Goal: Information Seeking & Learning: Learn about a topic

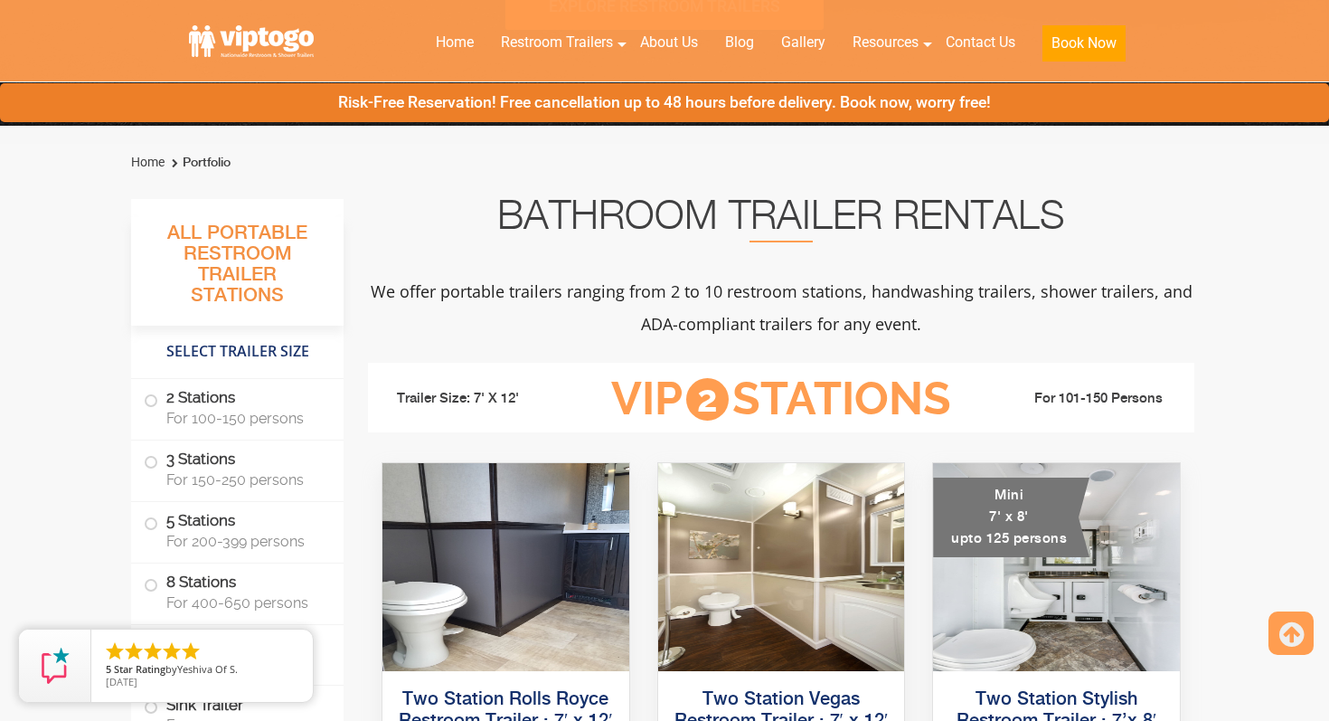
scroll to position [597, 0]
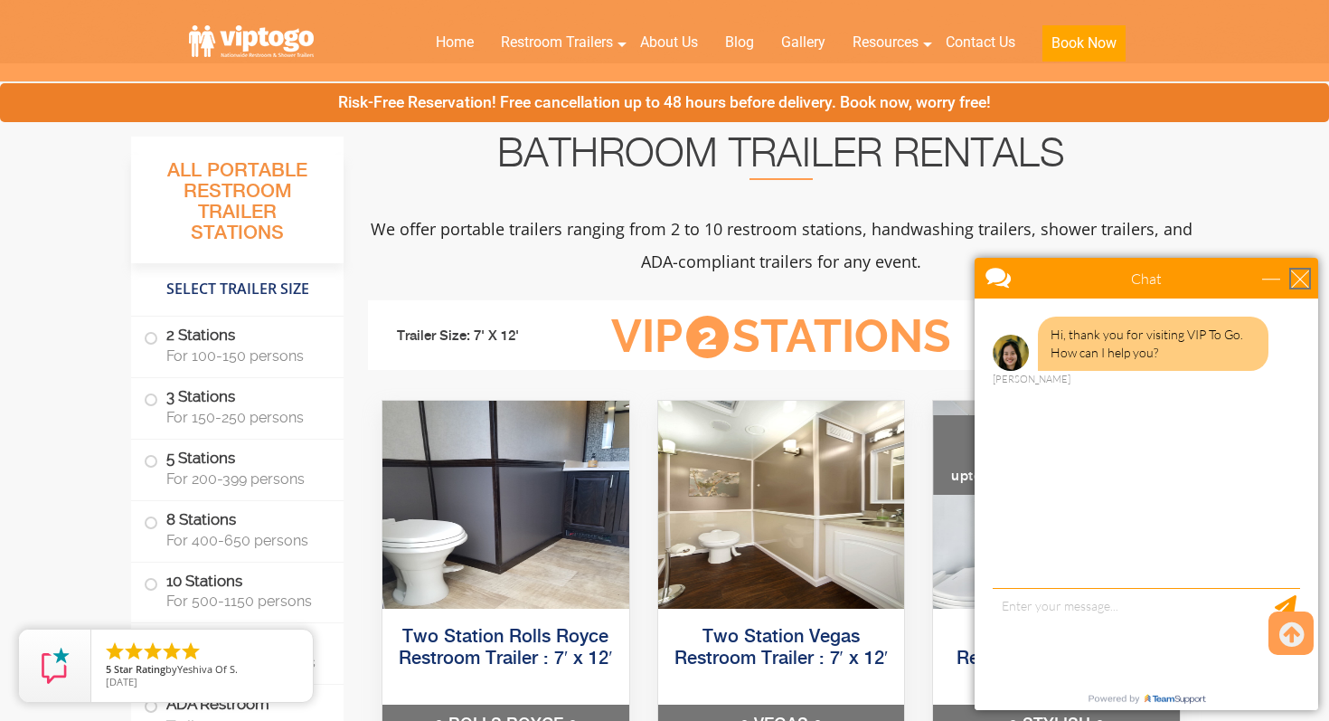
click at [1308, 280] on div "close" at bounding box center [1300, 278] width 18 height 18
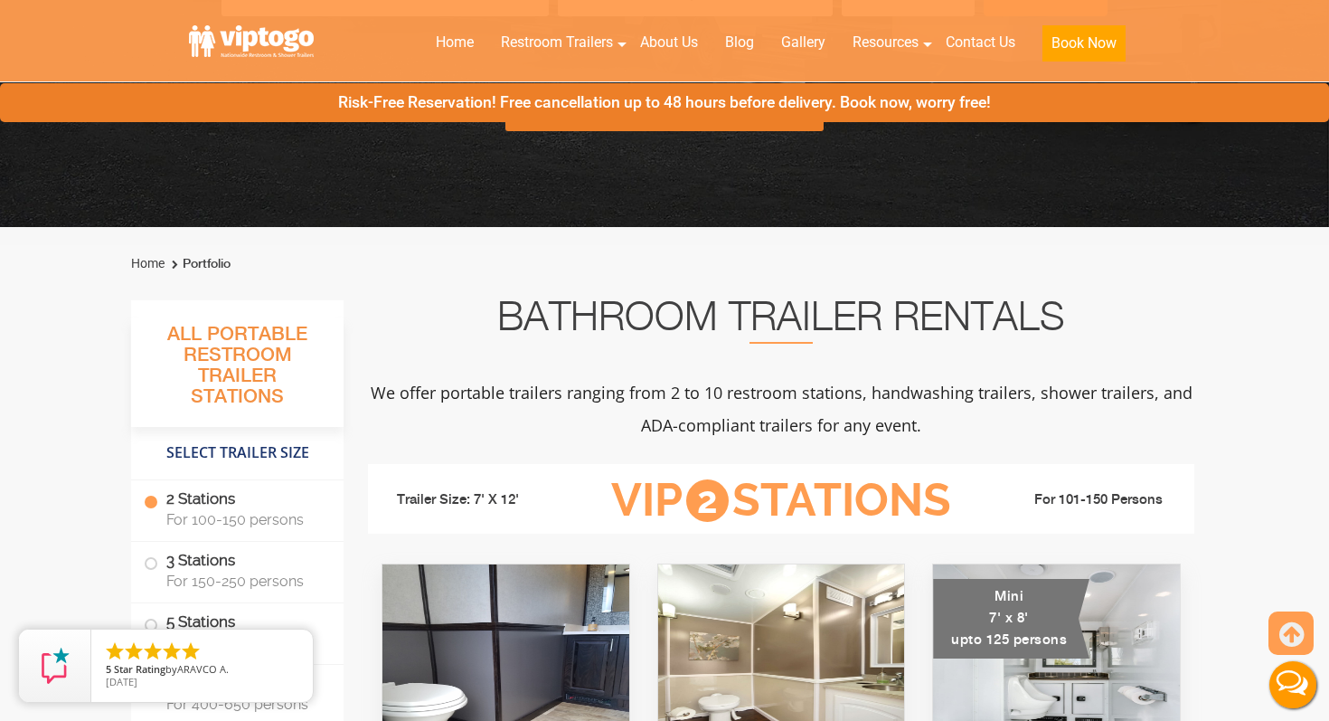
scroll to position [0, 0]
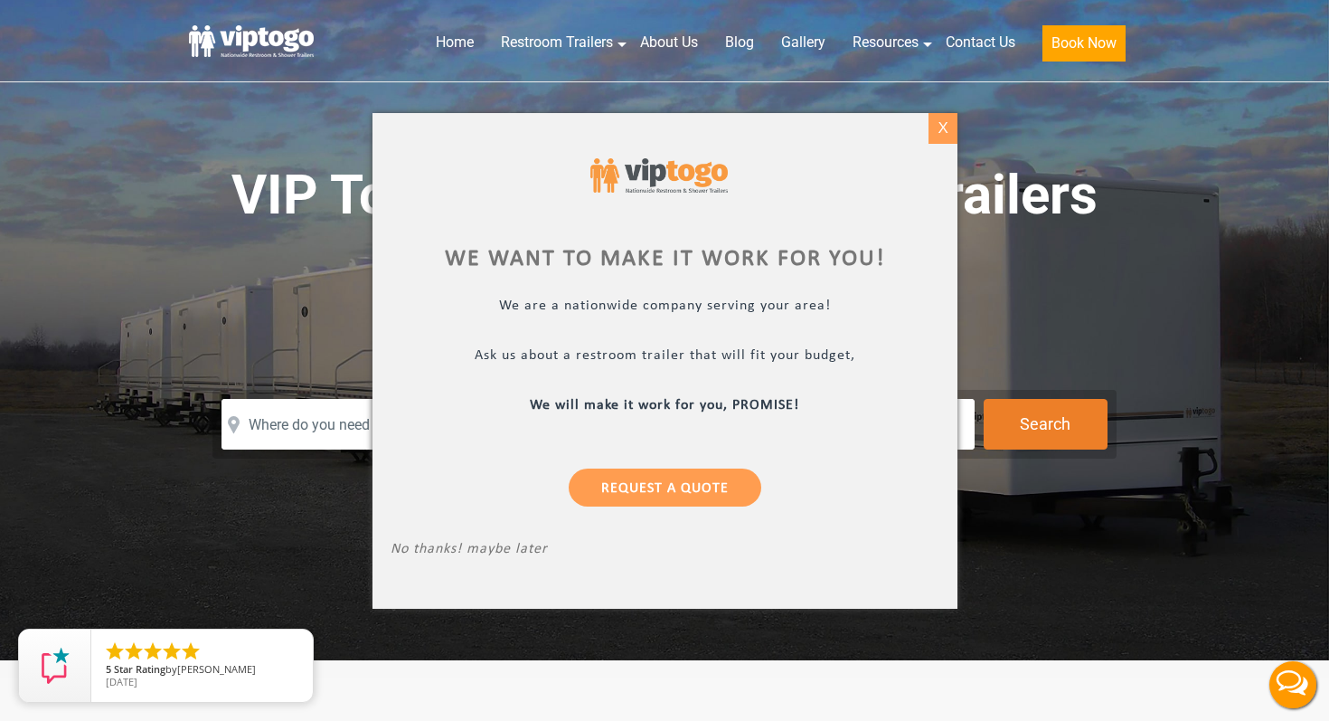
click at [943, 137] on div "X" at bounding box center [942, 128] width 28 height 31
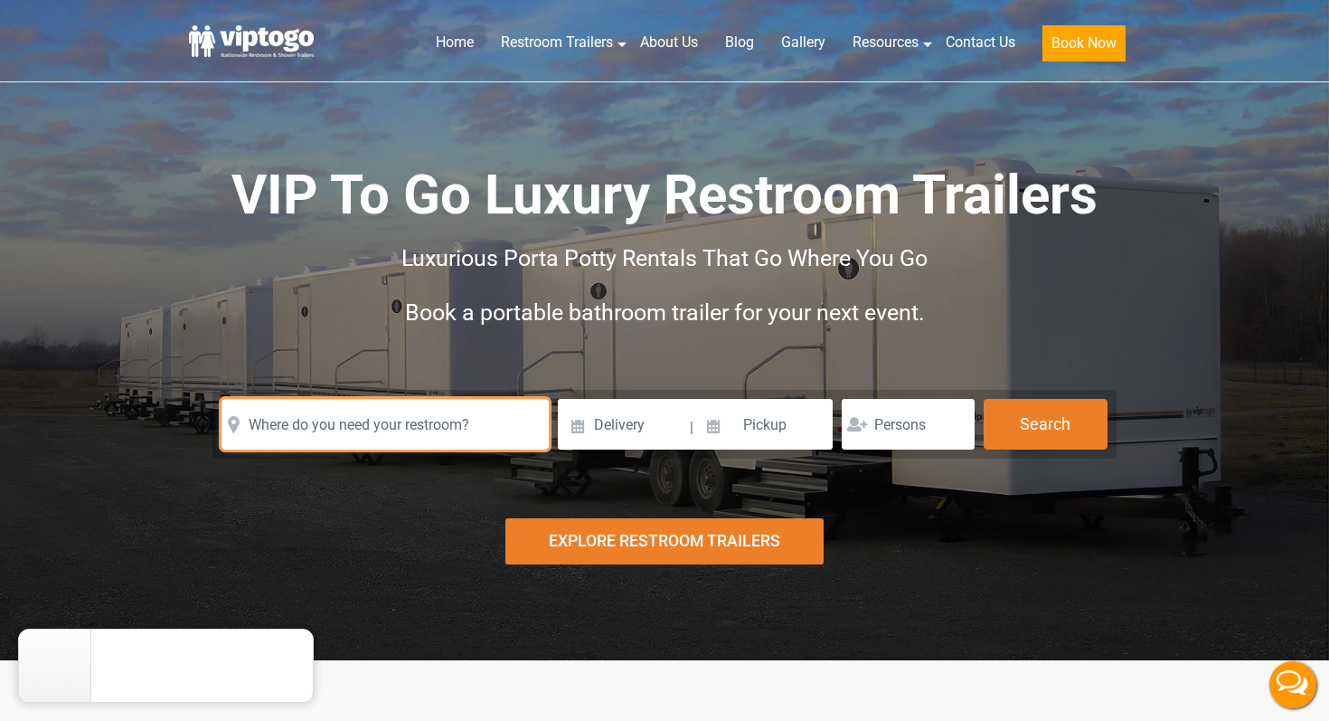
click at [419, 423] on input "text" at bounding box center [384, 424] width 327 height 51
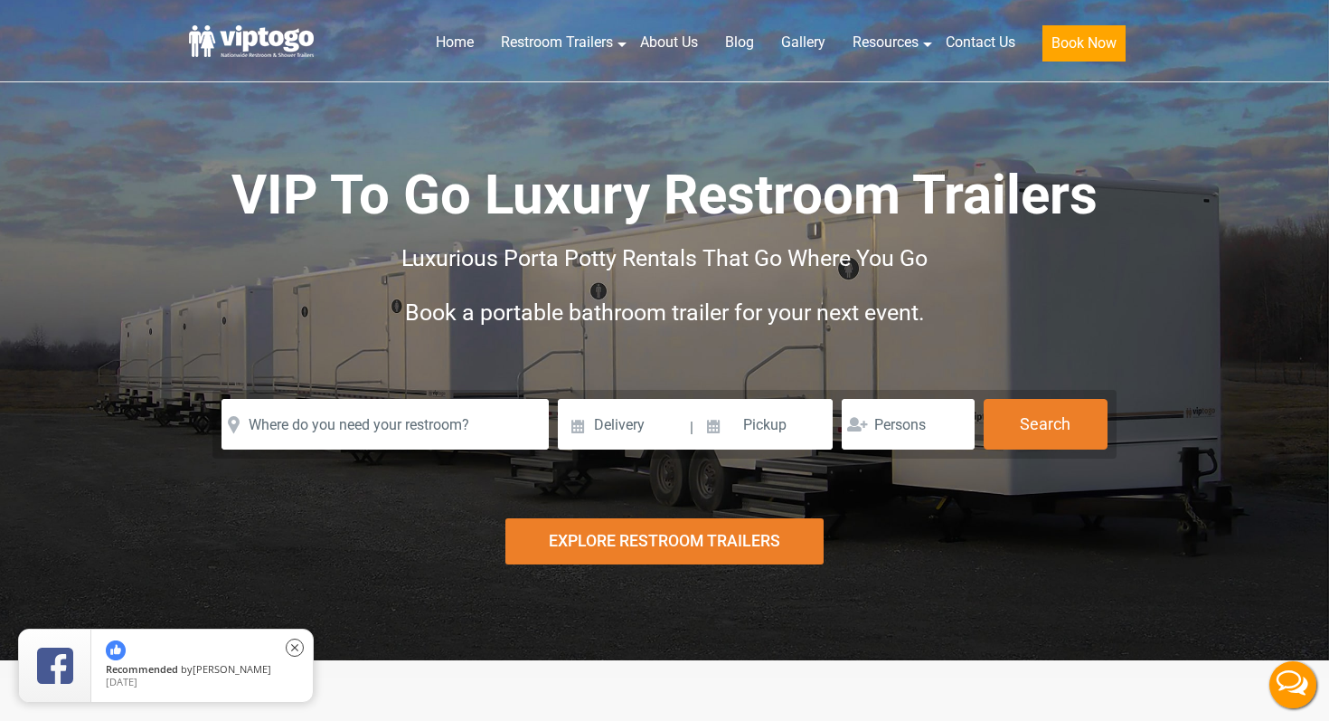
click at [219, 664] on span "[PERSON_NAME]" at bounding box center [232, 669] width 79 height 14
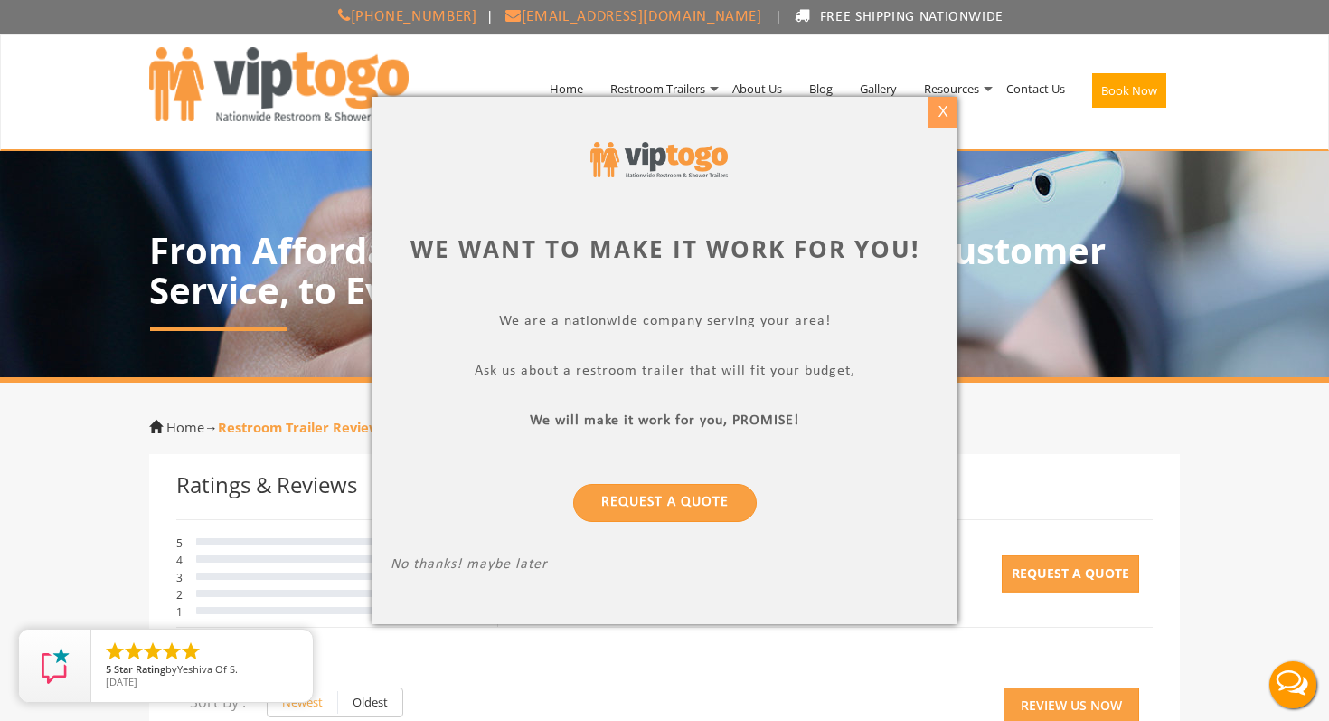
click at [951, 114] on div "X" at bounding box center [942, 112] width 28 height 31
